Goal: Task Accomplishment & Management: Manage account settings

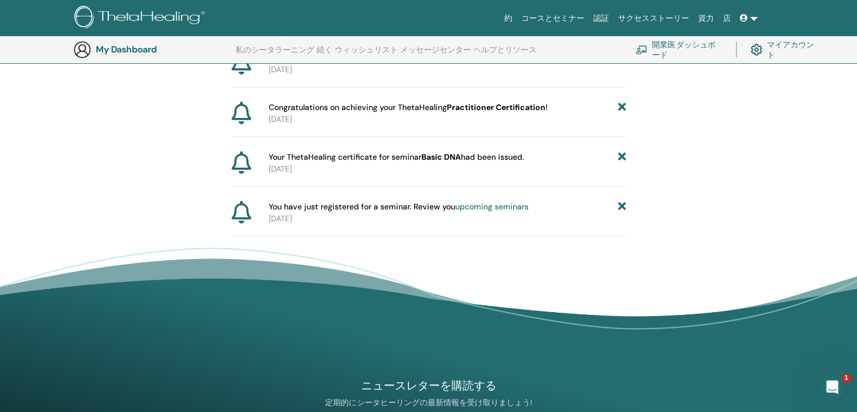
scroll to position [20, 0]
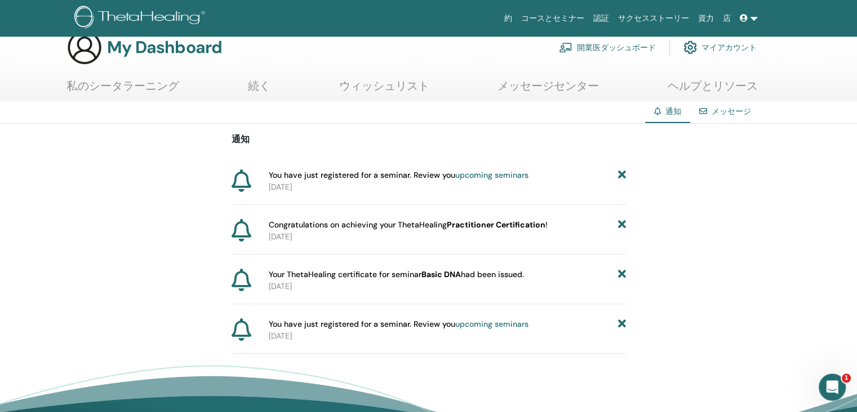
click at [139, 82] on link "私のシータラーニング" at bounding box center [123, 90] width 113 height 22
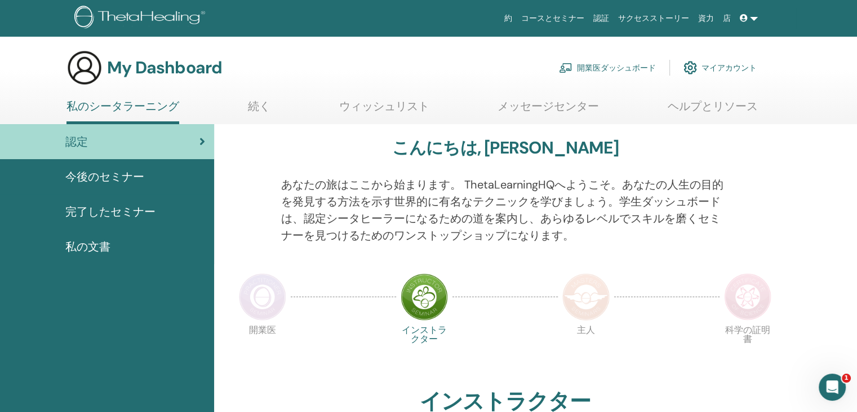
click at [753, 23] on link at bounding box center [749, 18] width 27 height 21
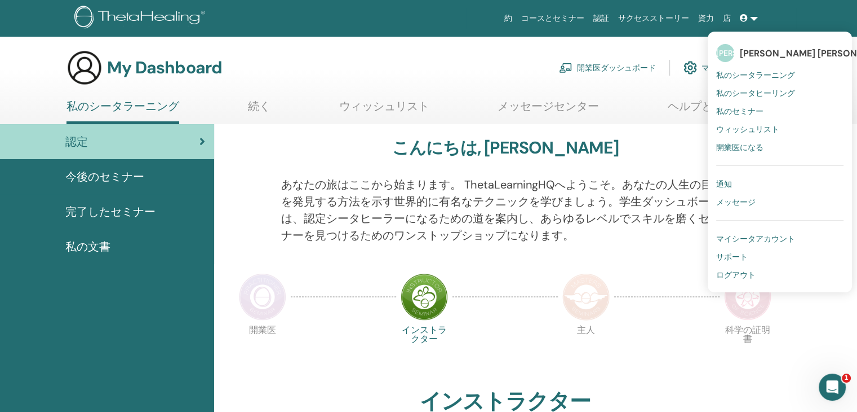
click at [587, 20] on link "コースとセミナー" at bounding box center [553, 18] width 72 height 21
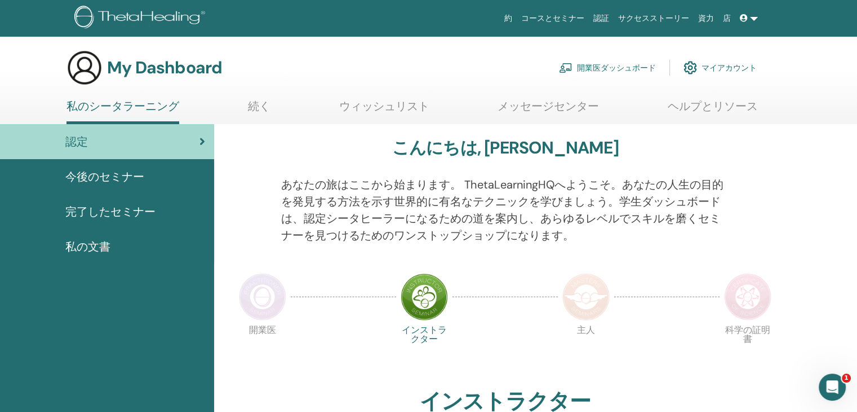
click at [260, 110] on link "続く" at bounding box center [259, 110] width 23 height 22
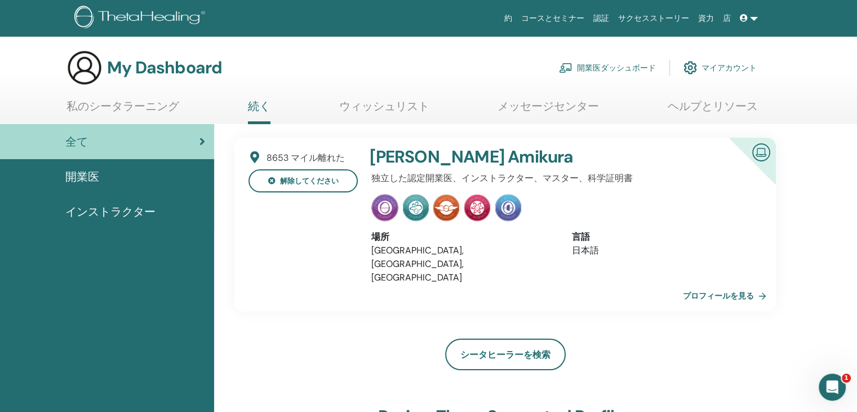
click at [113, 109] on link "私のシータラーニング" at bounding box center [123, 110] width 113 height 22
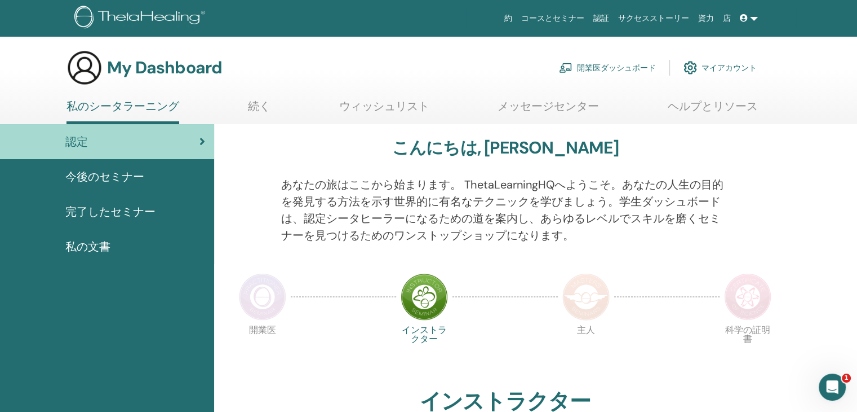
click at [132, 208] on span "完了したセミナー" at bounding box center [110, 211] width 90 height 17
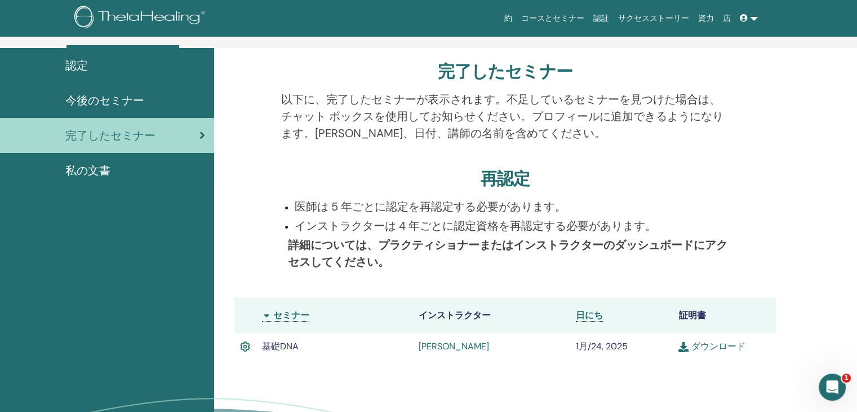
scroll to position [77, 0]
click at [830, 392] on icon "Intercom Messengerを開く" at bounding box center [831, 385] width 19 height 19
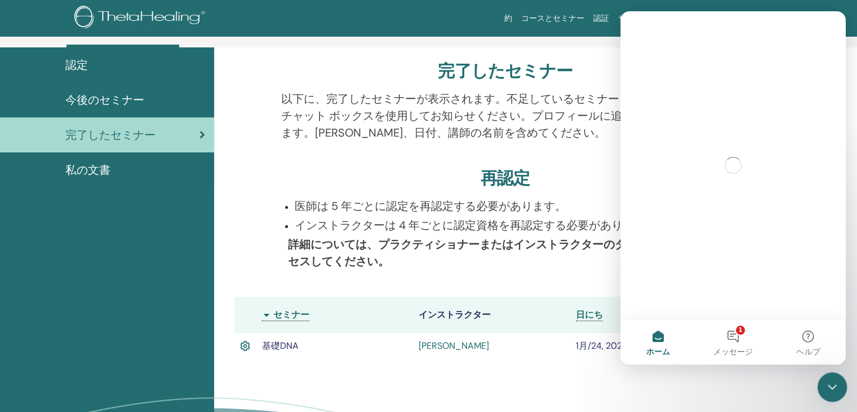
scroll to position [0, 0]
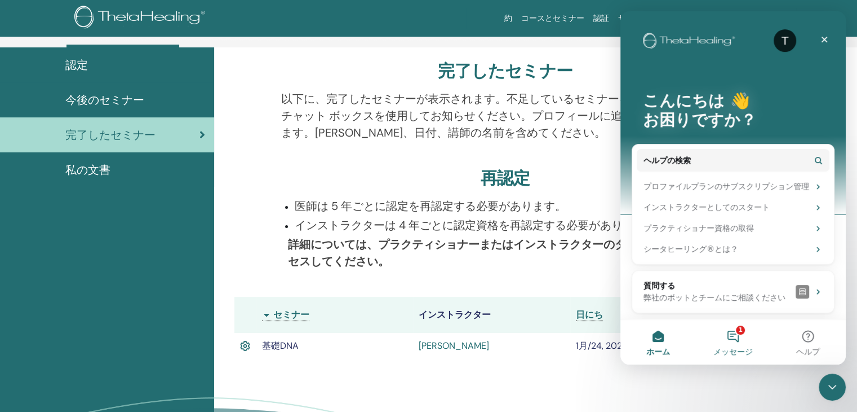
click at [740, 337] on button "1 メッセージ" at bounding box center [733, 341] width 75 height 45
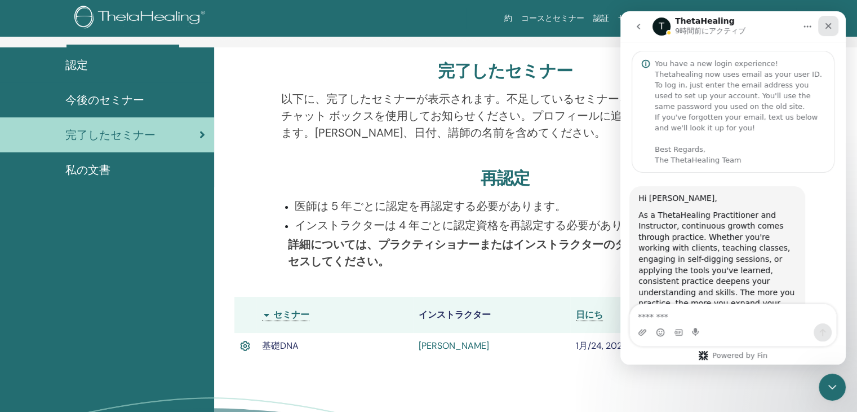
click at [826, 28] on icon "クローズ" at bounding box center [829, 26] width 6 height 6
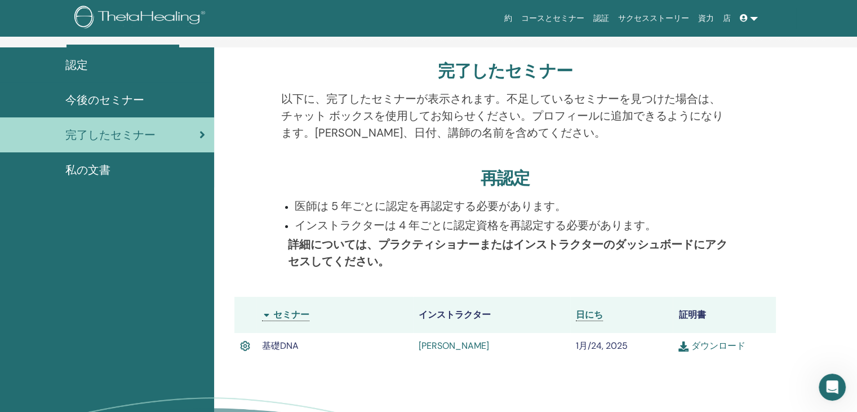
scroll to position [580, 0]
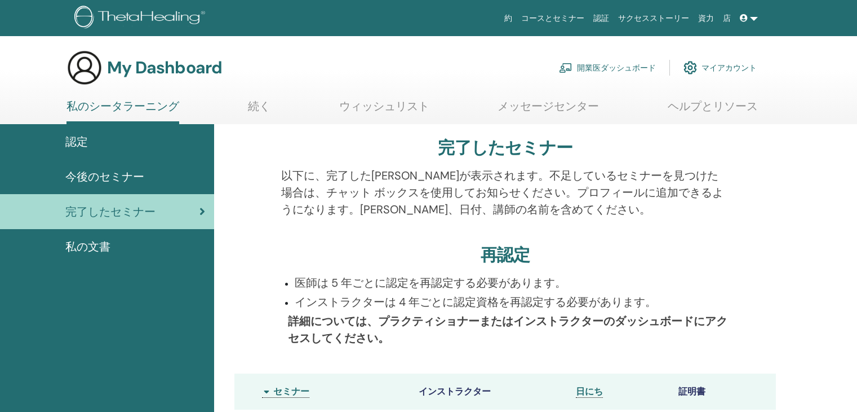
scroll to position [77, 0]
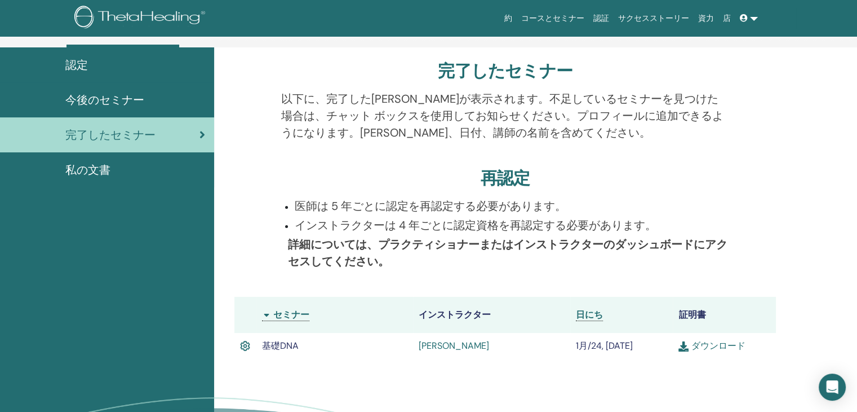
click at [746, 20] on icon at bounding box center [744, 18] width 8 height 8
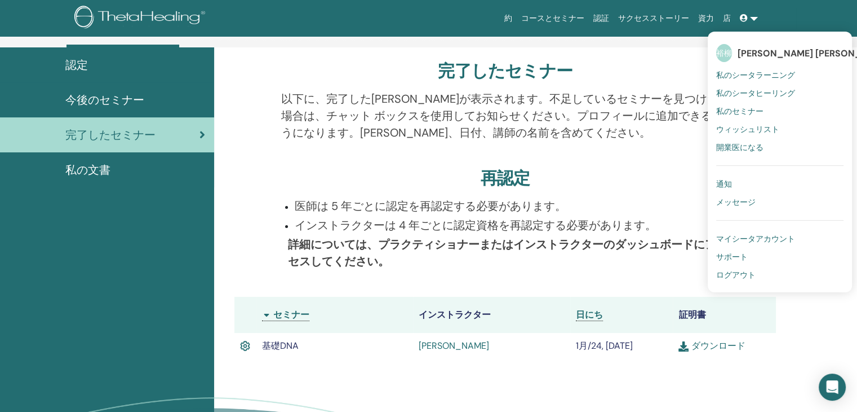
click at [629, 69] on div "完了したセミナー" at bounding box center [506, 73] width 542 height 25
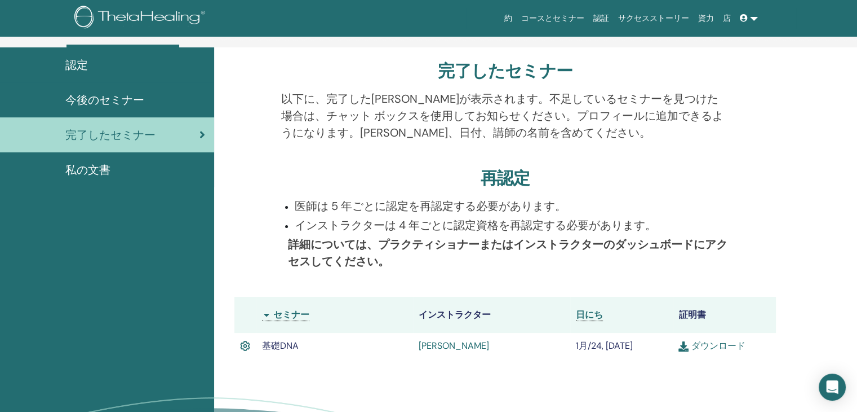
click at [719, 344] on link "ダウンロード" at bounding box center [712, 345] width 67 height 12
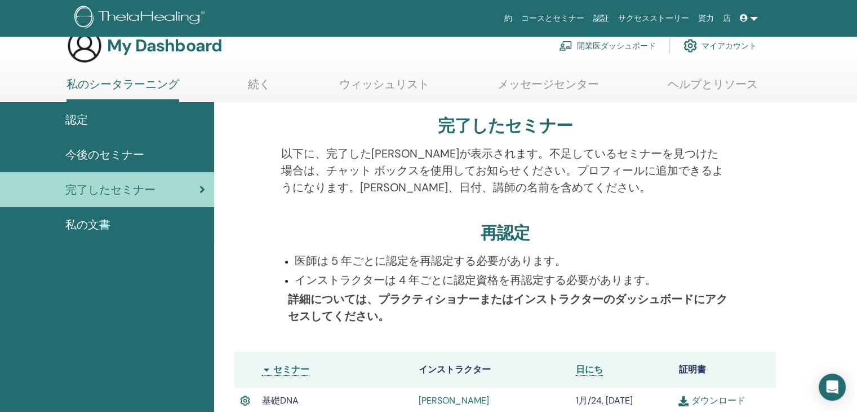
scroll to position [0, 0]
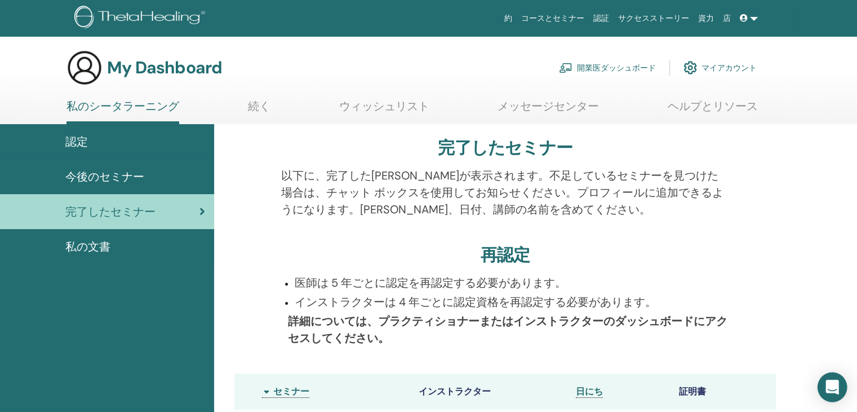
click at [829, 383] on icon "Open Intercom Messenger" at bounding box center [832, 386] width 13 height 15
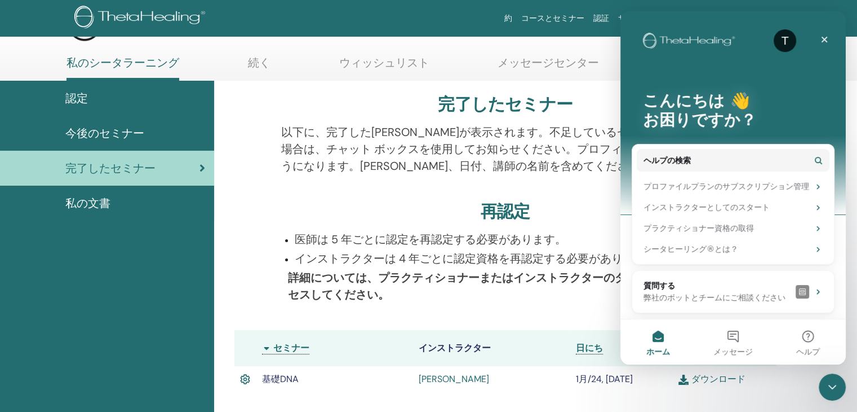
scroll to position [48, 0]
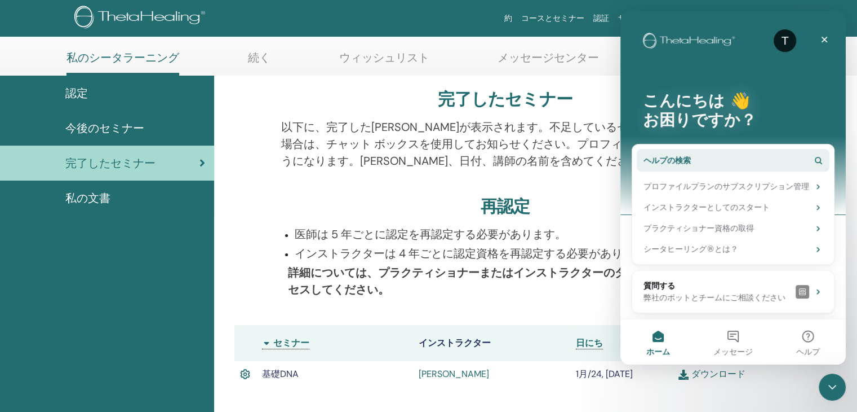
click at [773, 162] on button "ヘルプの検索" at bounding box center [733, 160] width 193 height 23
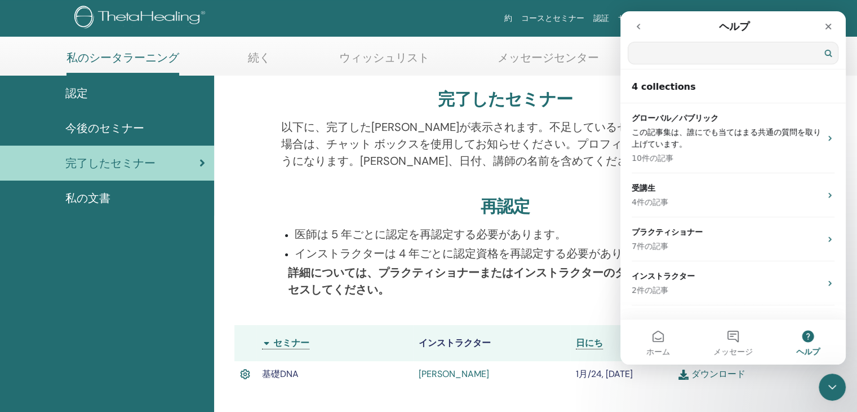
scroll to position [0, 0]
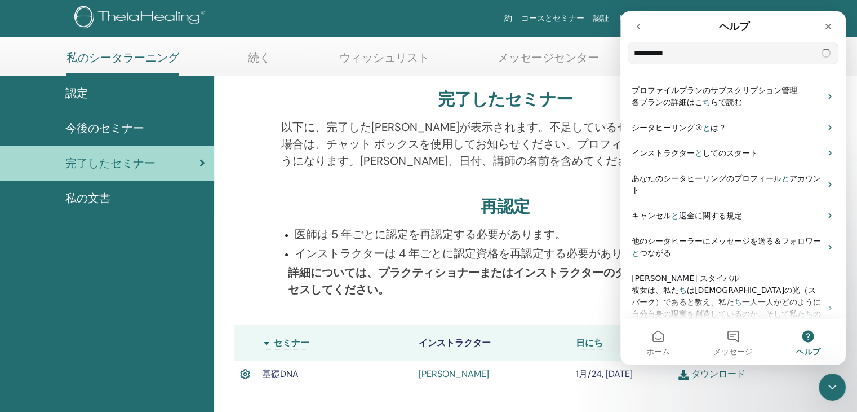
type input "**********"
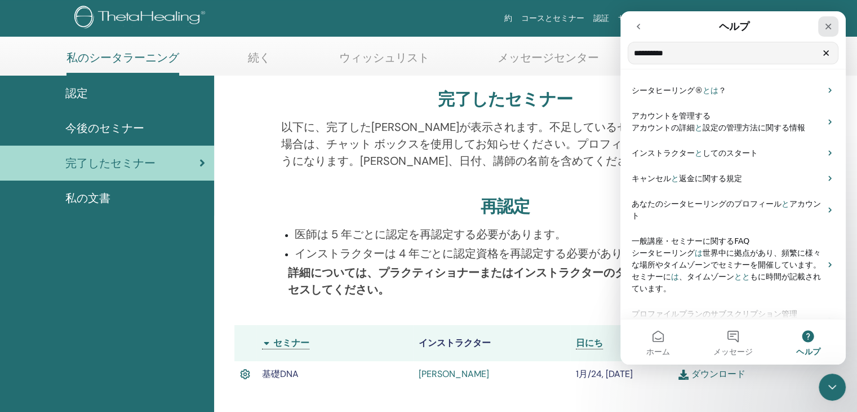
click at [830, 23] on icon "クローズ" at bounding box center [828, 26] width 9 height 9
